Goal: Navigation & Orientation: Find specific page/section

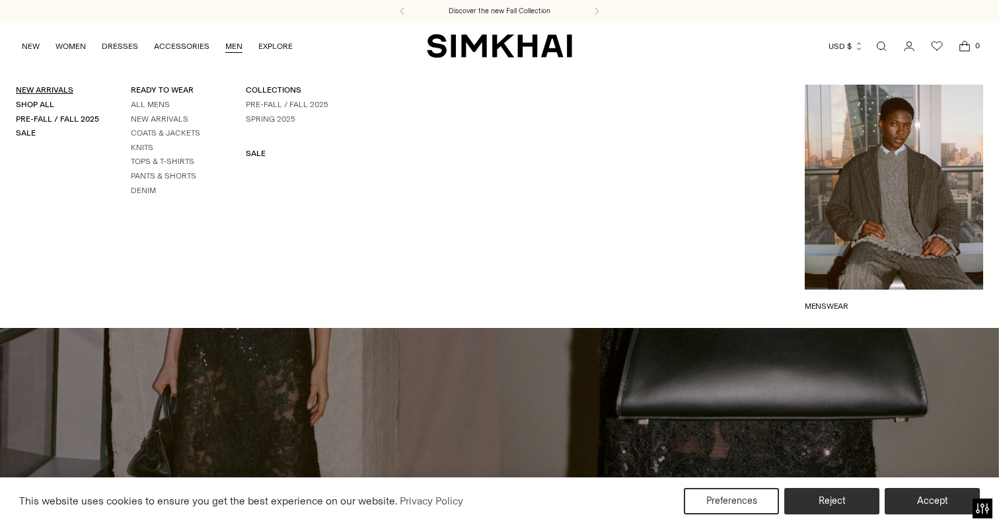
click at [60, 90] on link "New Arrivals" at bounding box center [45, 89] width 58 height 9
click at [444, 61] on div "NEW WOMEN New Arrivals Shop All Spring 2026 Preorder Fall 2025 Best Sellers Exc…" at bounding box center [499, 45] width 957 height 47
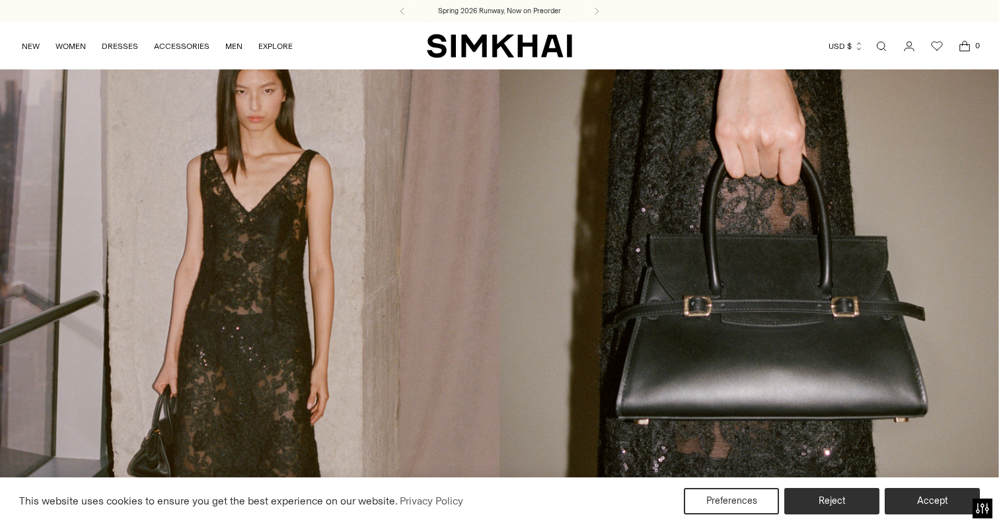
click at [467, 46] on img "SIMKHAI" at bounding box center [499, 46] width 145 height 26
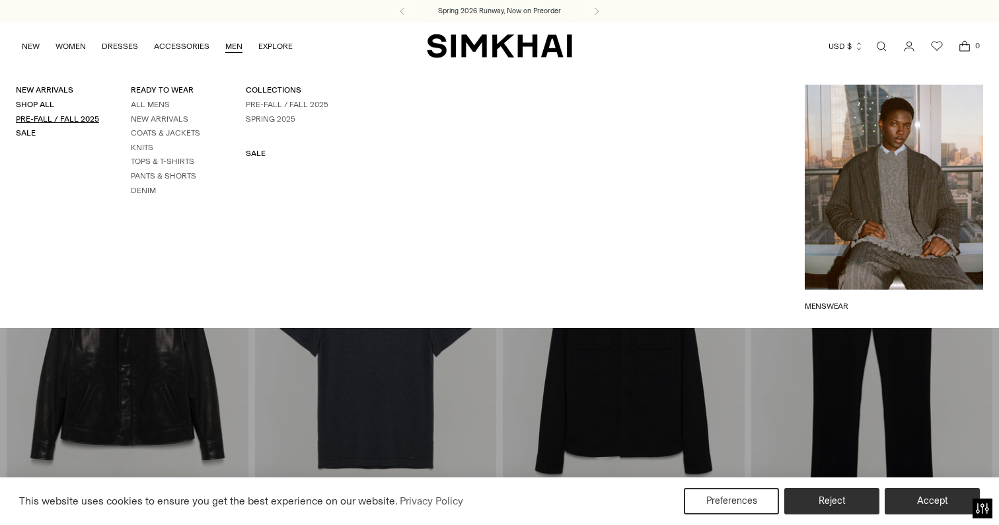
click at [48, 115] on link "Pre-Fall / Fall 2025" at bounding box center [57, 118] width 83 height 9
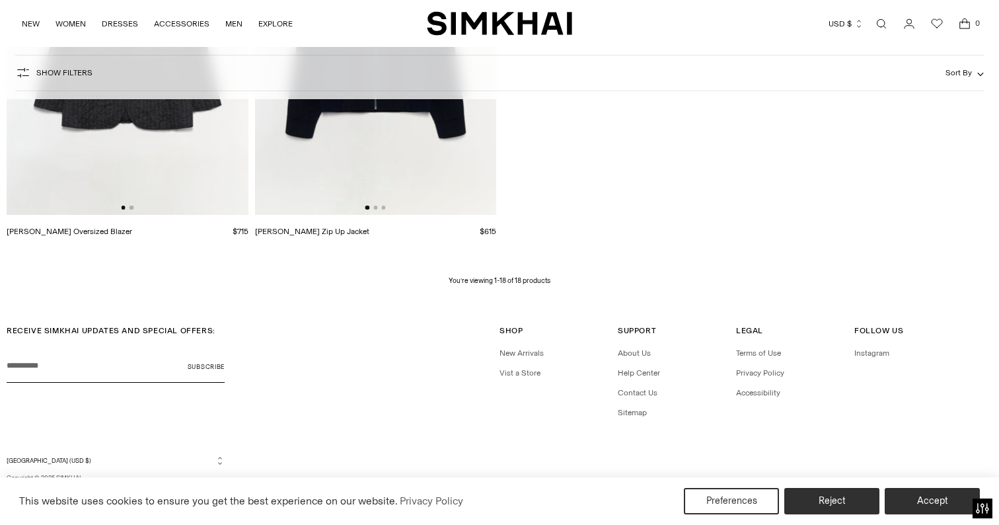
scroll to position [2006, 0]
